Goal: Information Seeking & Learning: Learn about a topic

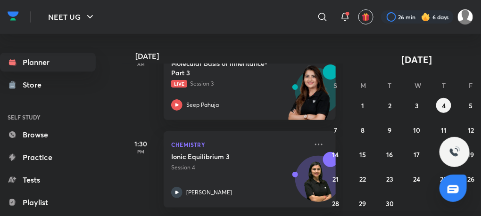
scroll to position [275, 0]
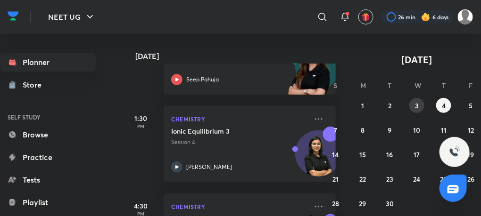
click at [417, 108] on abbr "3" at bounding box center [417, 105] width 4 height 9
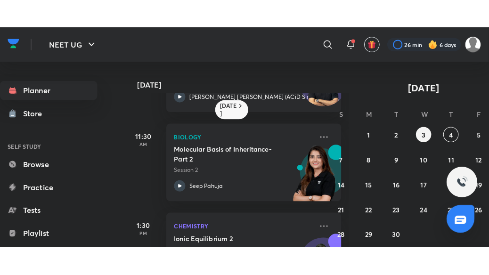
scroll to position [171, 0]
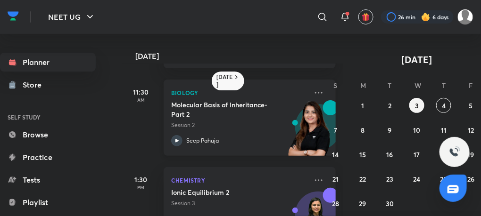
click at [180, 141] on icon at bounding box center [176, 140] width 11 height 11
